Goal: Information Seeking & Learning: Learn about a topic

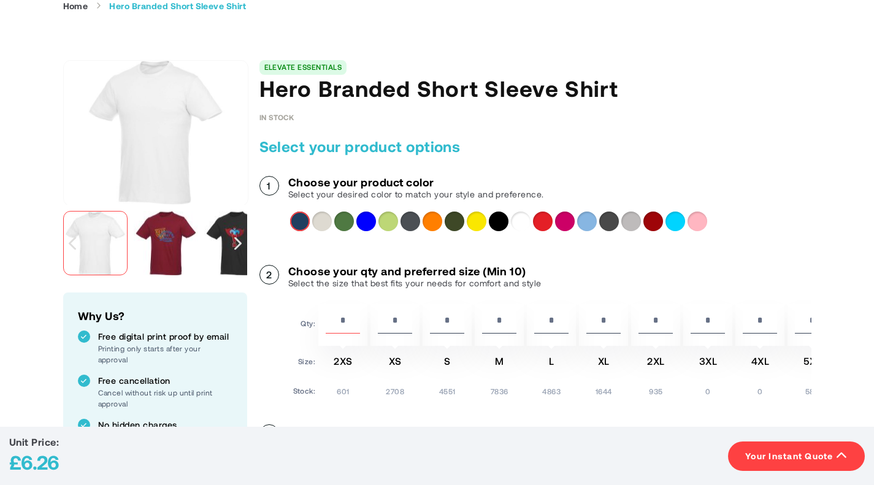
scroll to position [123, 0]
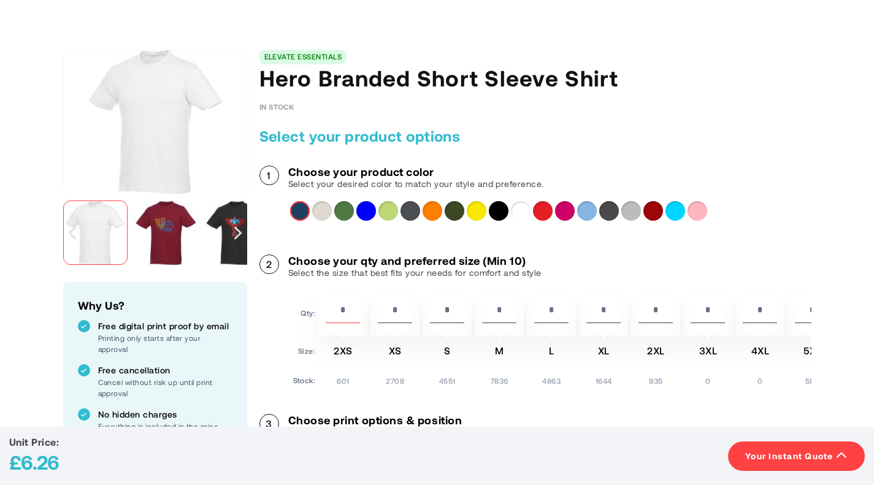
click at [0, 0] on label at bounding box center [0, 0] width 0 height 0
click at [376, 221] on div "Blue" at bounding box center [366, 211] width 20 height 20
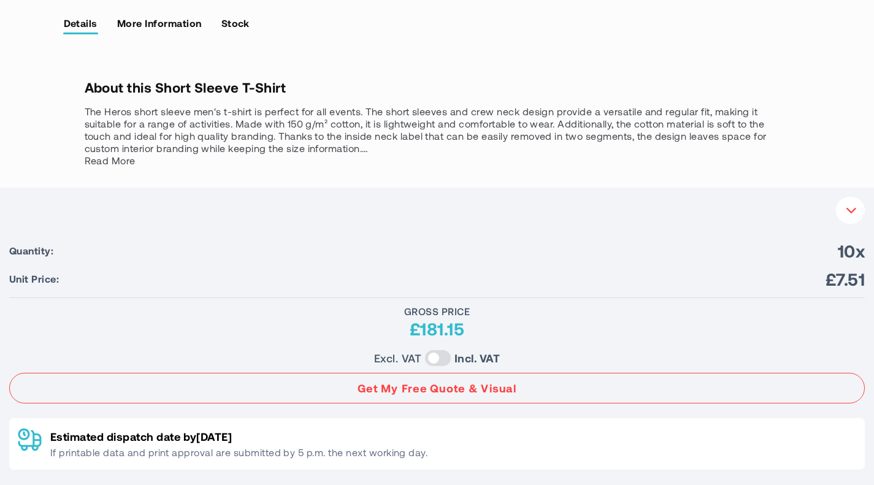
scroll to position [1104, 0]
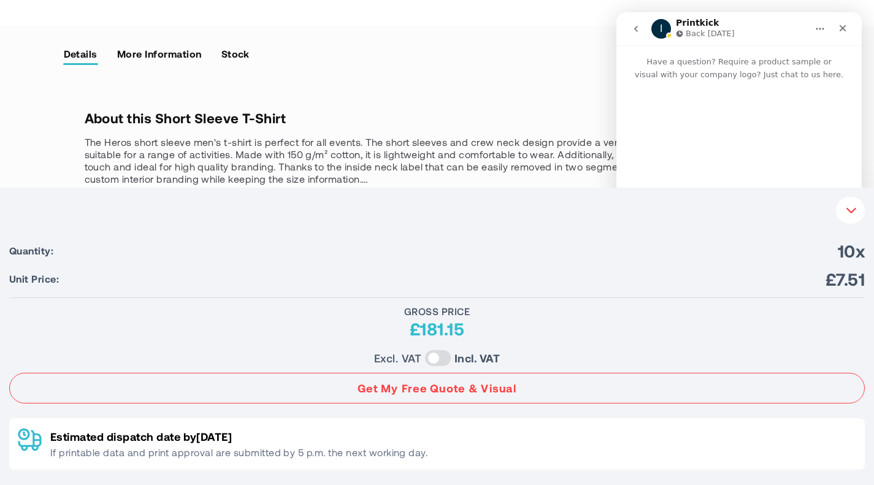
click at [842, 27] on icon "Close" at bounding box center [843, 28] width 10 height 10
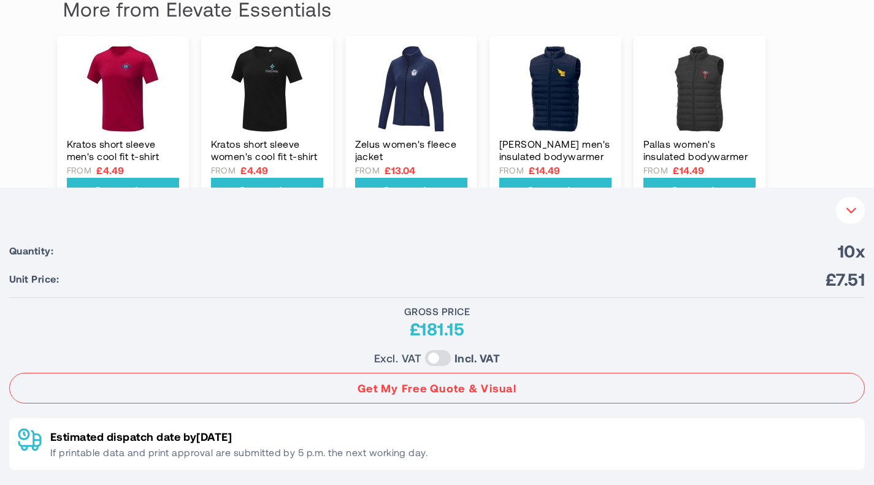
scroll to position [1471, 0]
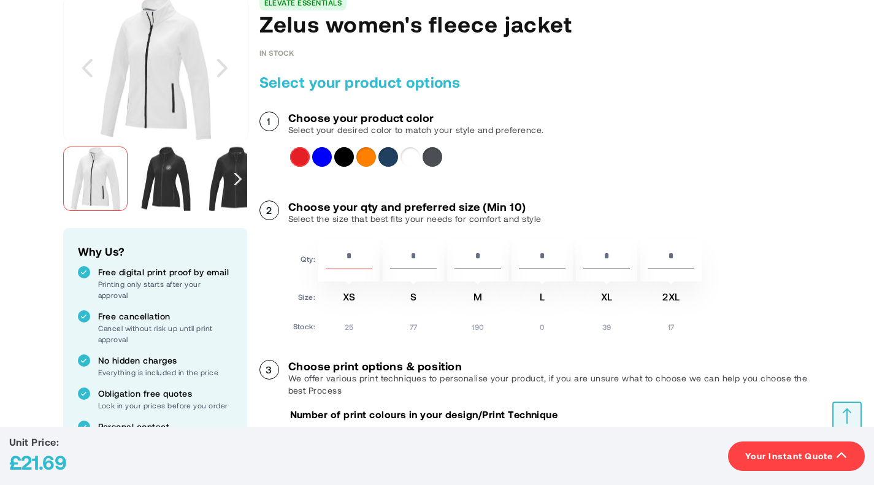
scroll to position [184, 0]
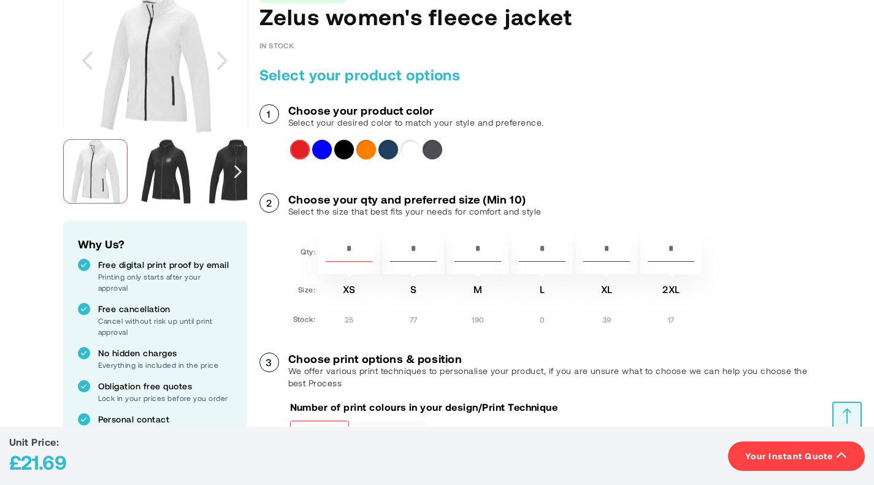
click at [175, 204] on img "Zelus women's fleece jacket" at bounding box center [166, 171] width 64 height 64
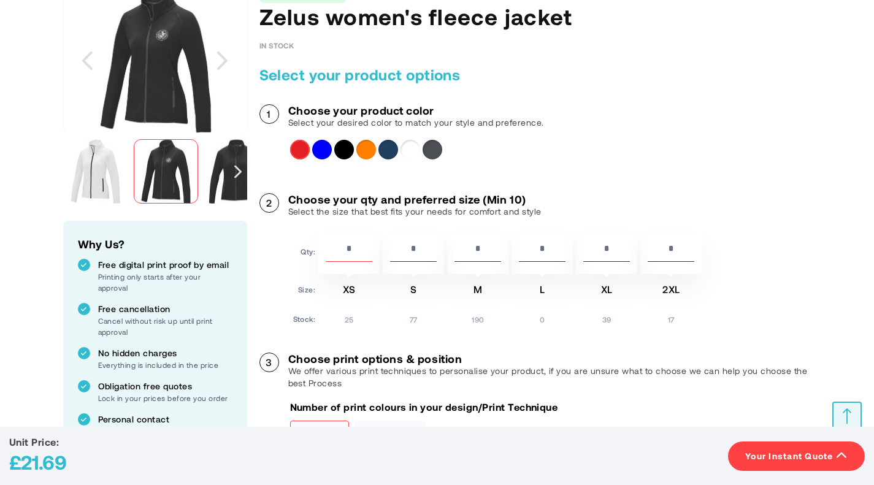
click at [237, 204] on img "Zelus women's fleece jacket" at bounding box center [236, 171] width 64 height 64
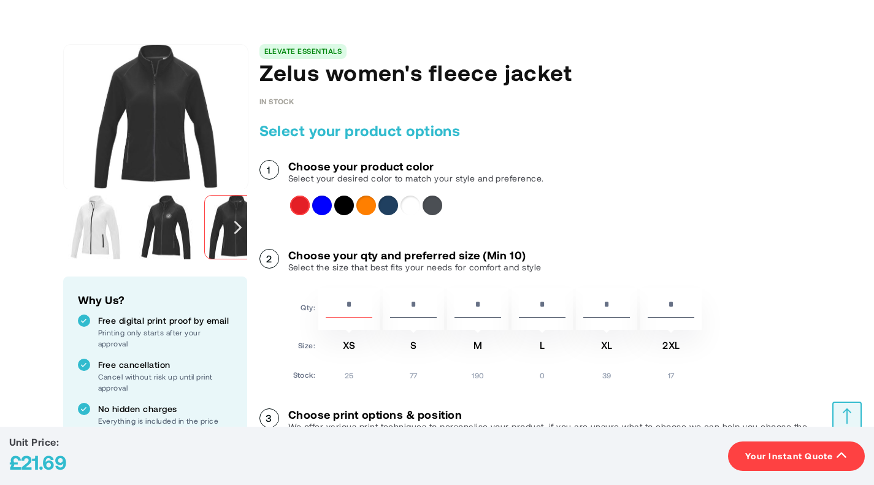
scroll to position [61, 0]
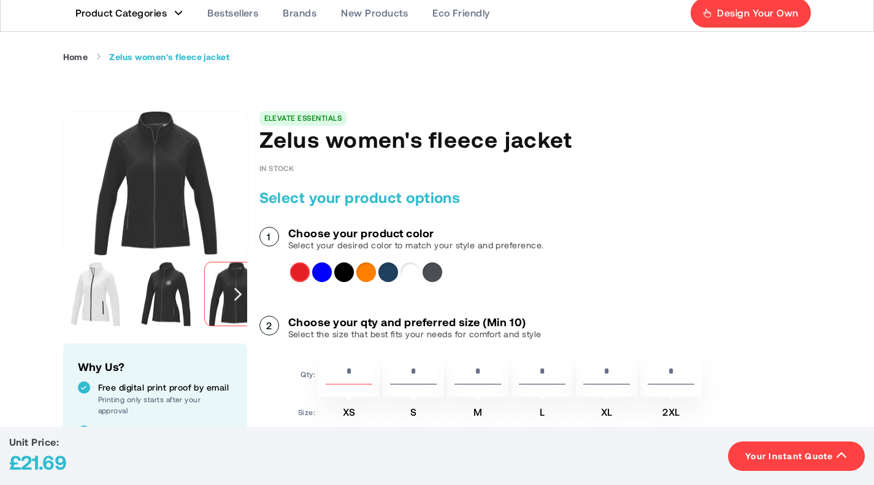
click at [332, 282] on div "Blue" at bounding box center [322, 272] width 20 height 20
